Goal: Find specific page/section: Find specific page/section

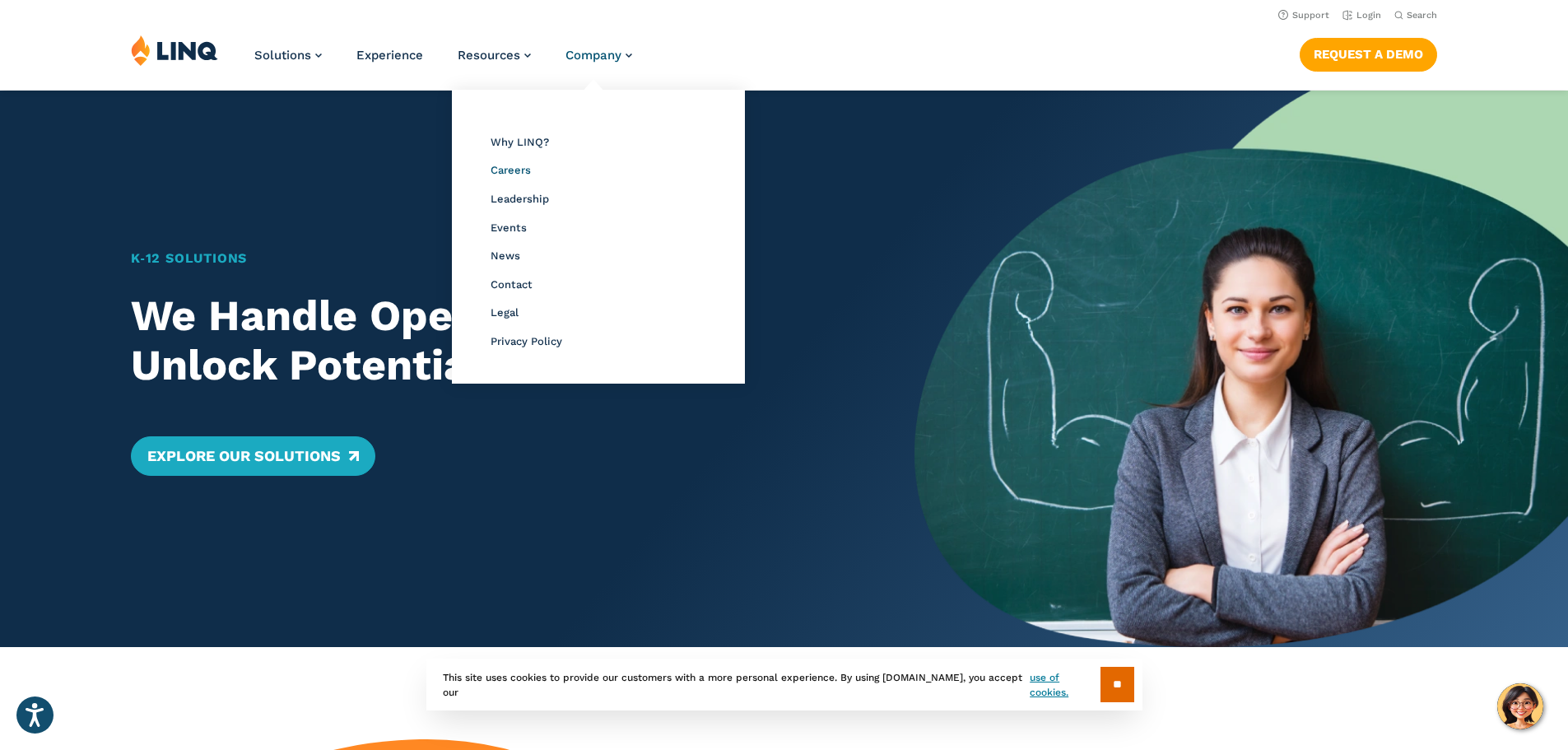
click at [503, 173] on span "Careers" at bounding box center [511, 170] width 41 height 13
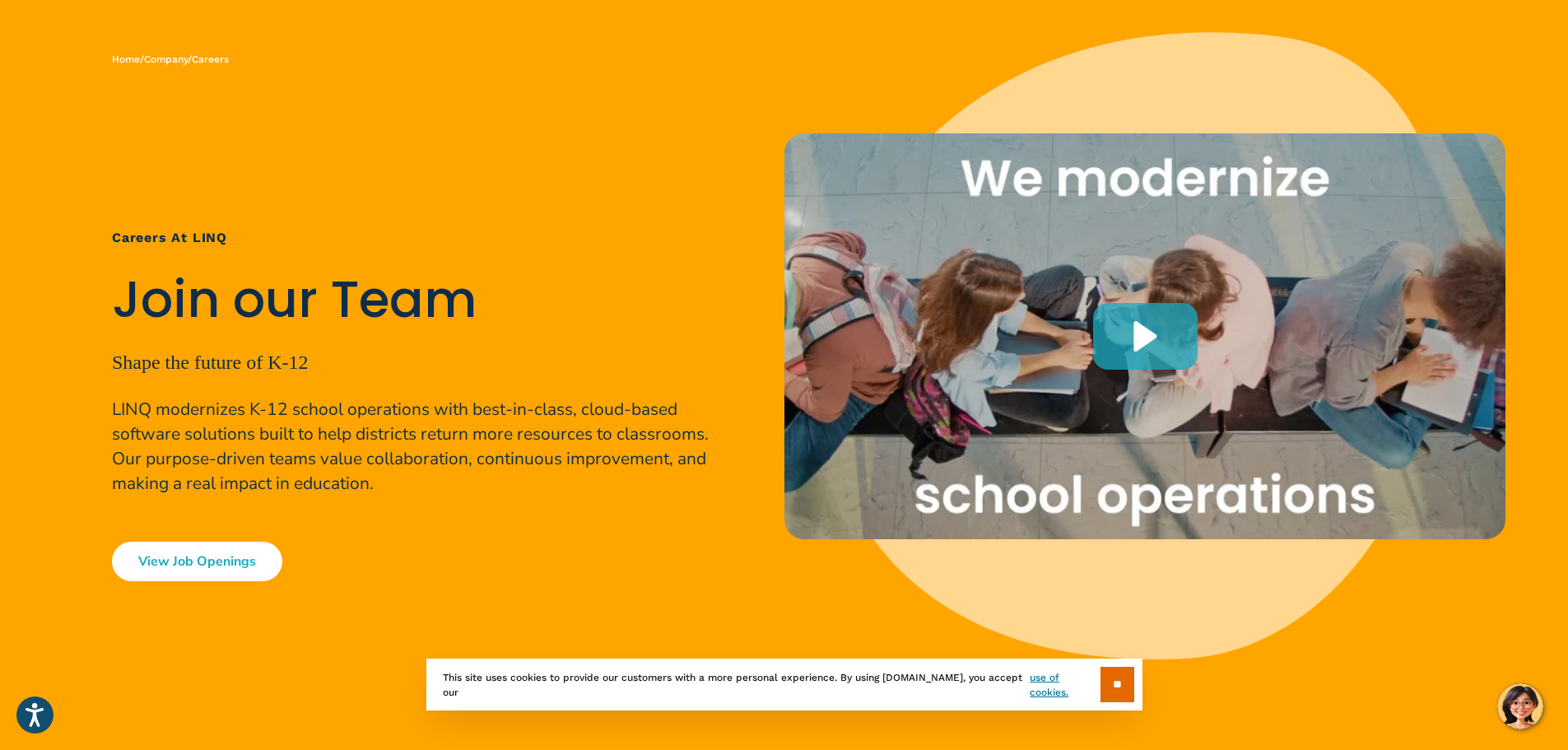
scroll to position [329, 0]
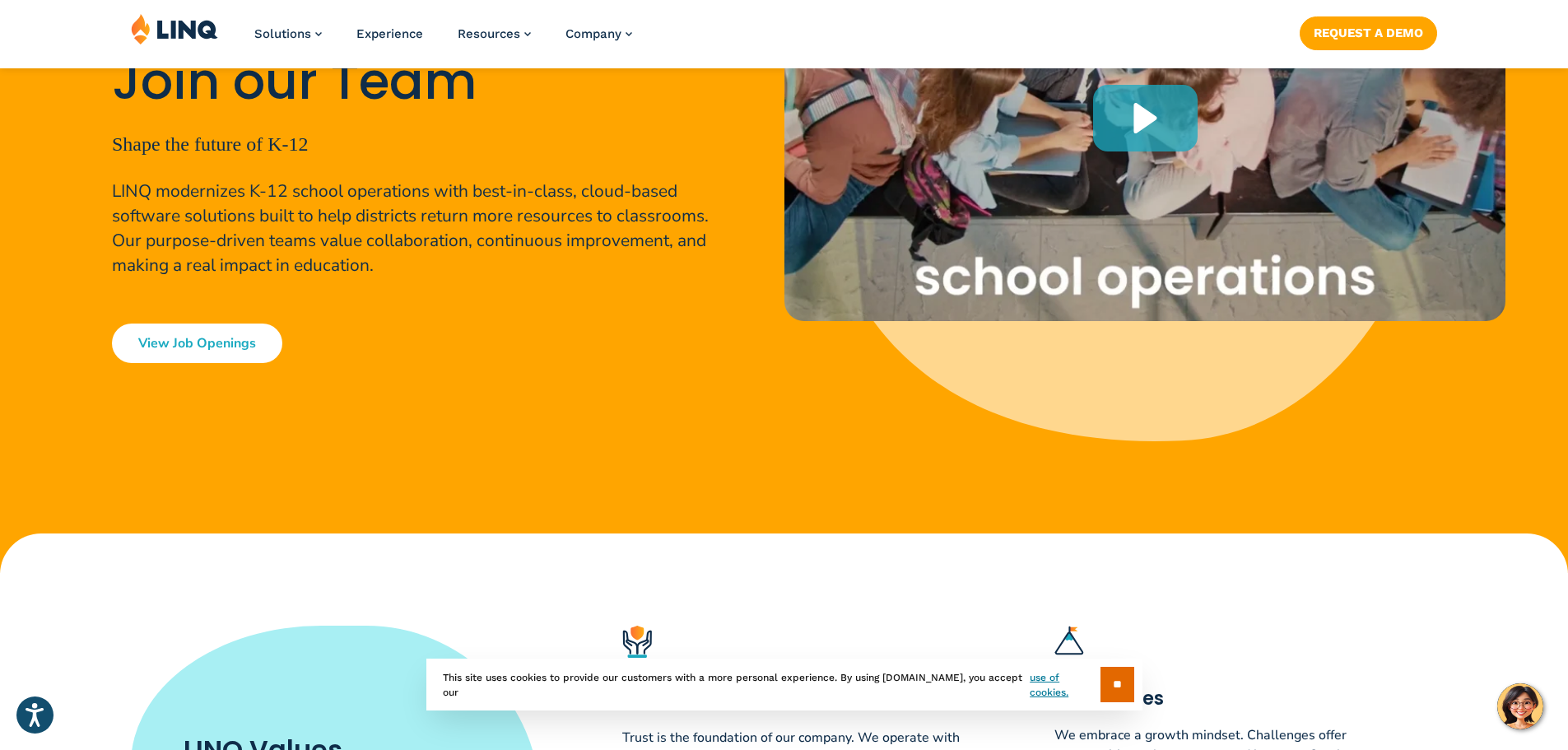
click at [195, 340] on link "View Job Openings" at bounding box center [196, 343] width 170 height 40
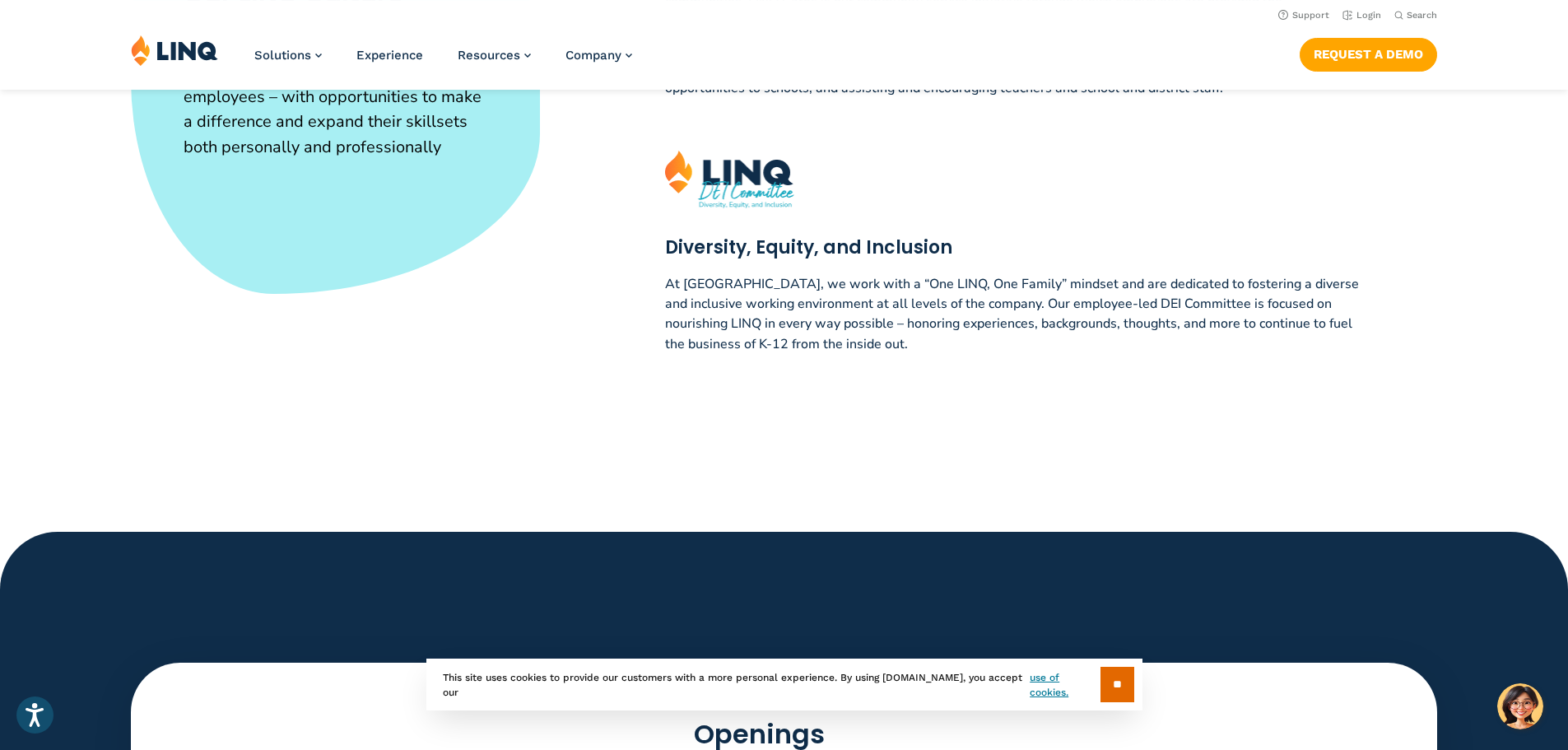
scroll to position [3877, 0]
